Goal: Task Accomplishment & Management: Complete application form

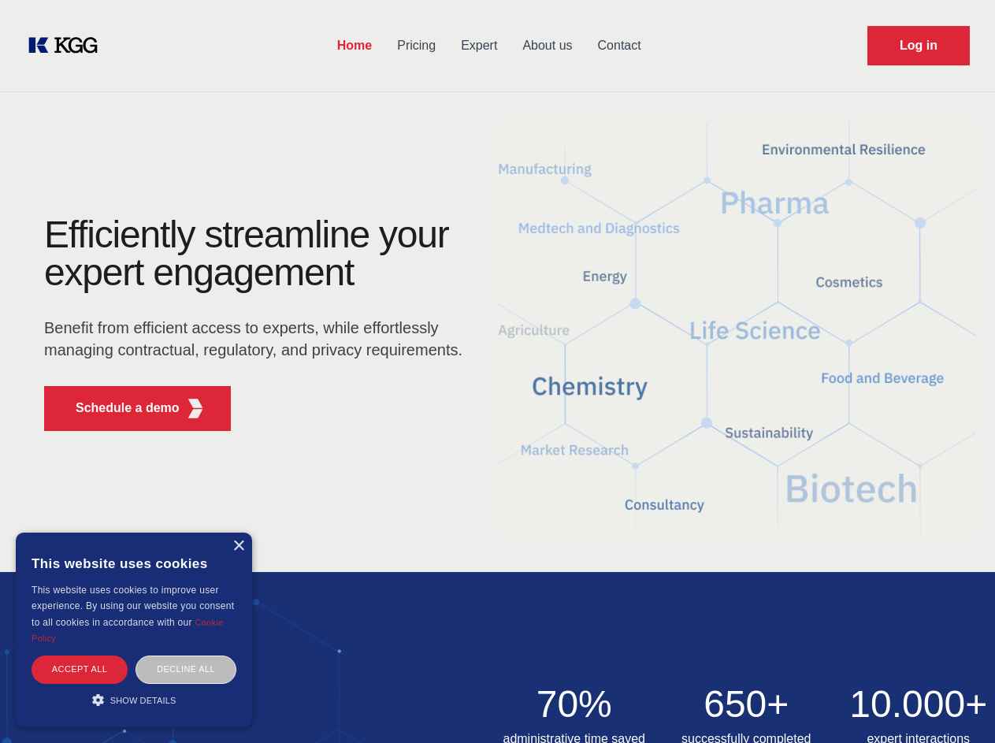
click at [497, 371] on div "Efficiently streamline your expert engagement Benefit from efficient access to …" at bounding box center [258, 330] width 479 height 228
click at [118, 408] on p "Schedule a demo" at bounding box center [128, 408] width 104 height 19
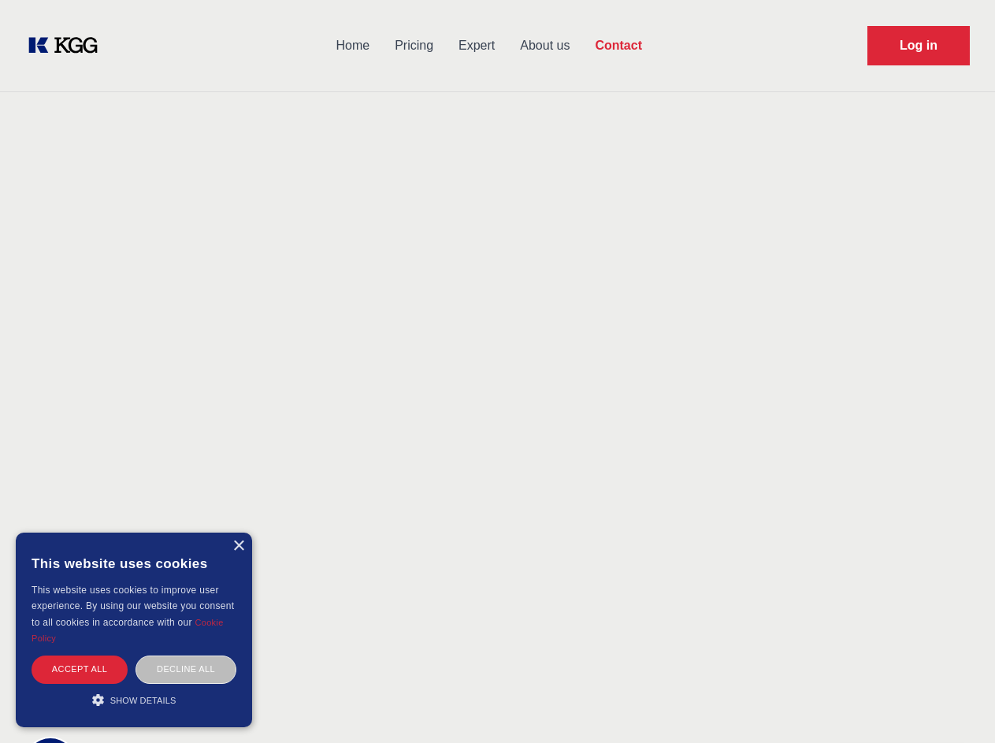
click at [238, 546] on div "× This website uses cookies This website uses cookies to improve user experienc…" at bounding box center [134, 630] width 236 height 195
click at [80, 669] on div "Accept all" at bounding box center [80, 670] width 96 height 28
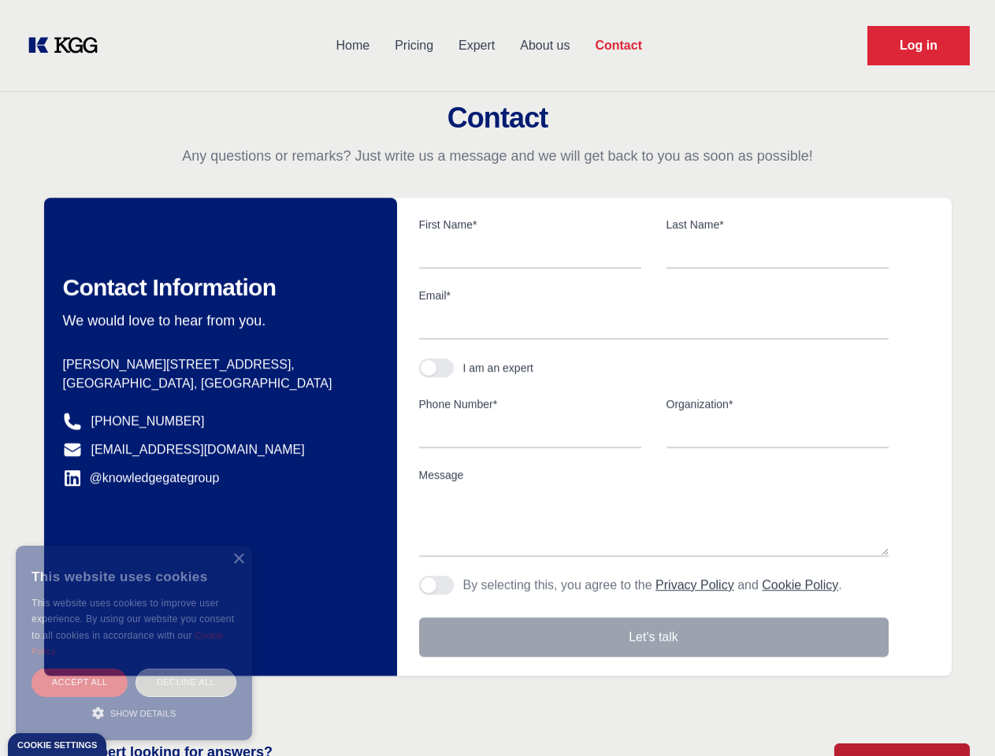
click at [186, 669] on div "Decline all" at bounding box center [186, 683] width 101 height 28
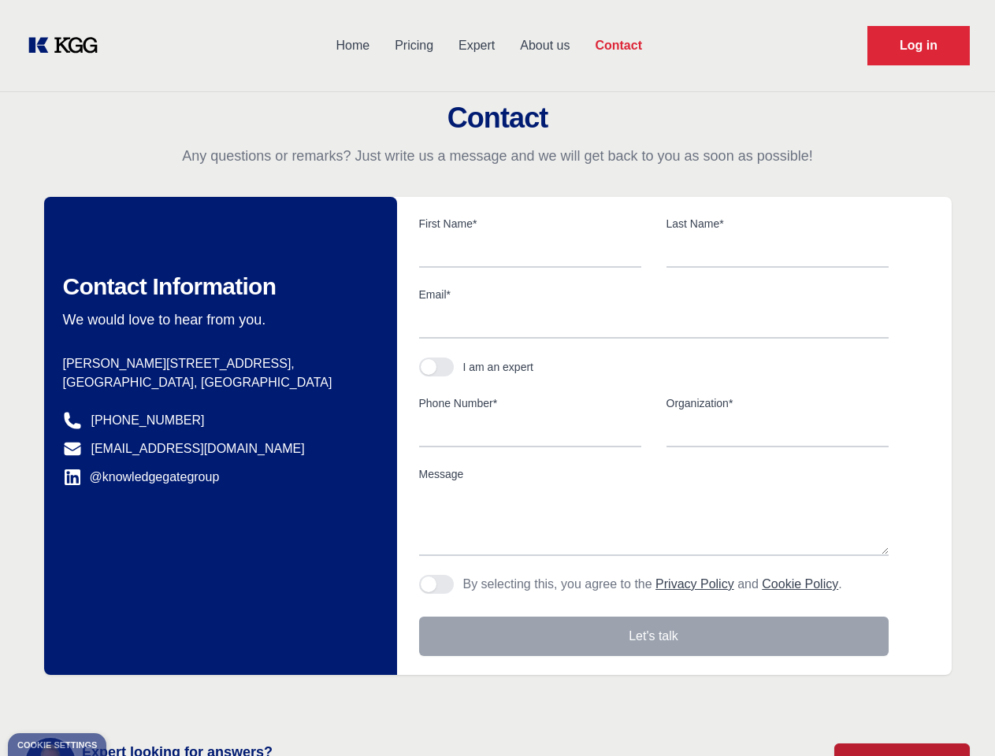
click at [134, 700] on main "Contact Any questions or remarks? Just write us a message and we will get back …" at bounding box center [497, 410] width 995 height 820
